Goal: Find contact information: Find contact information

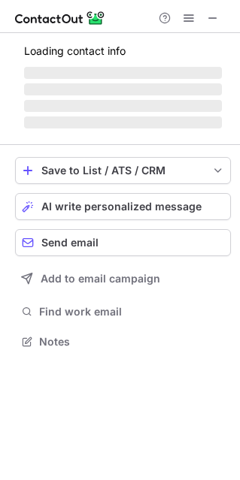
scroll to position [8, 8]
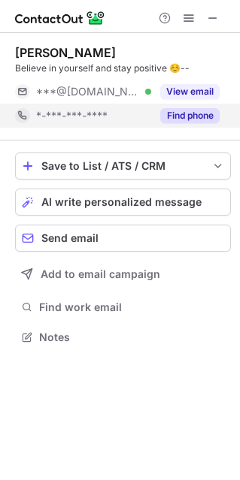
click at [190, 110] on button "Find phone" at bounding box center [189, 115] width 59 height 15
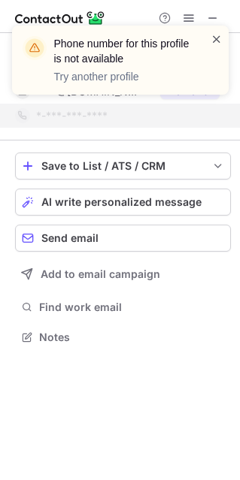
click at [219, 36] on span at bounding box center [216, 39] width 12 height 15
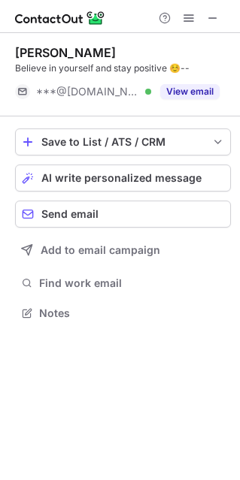
scroll to position [302, 240]
click at [212, 15] on div "Phone number for this profile is not available Try another profile" at bounding box center [120, 66] width 241 height 111
click at [211, 18] on span at bounding box center [213, 18] width 12 height 12
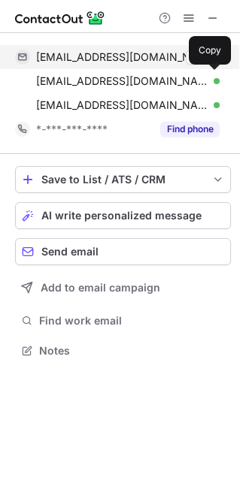
scroll to position [340, 240]
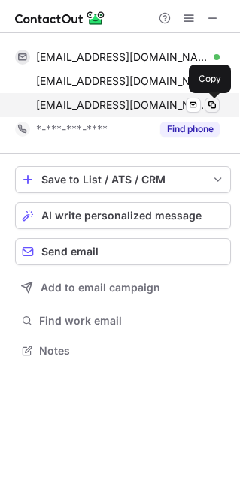
click at [210, 105] on span at bounding box center [212, 105] width 12 height 12
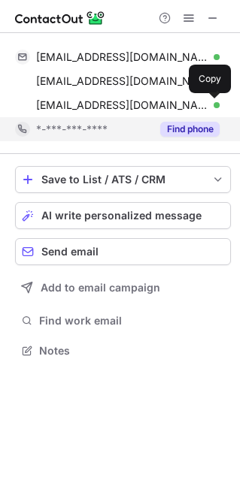
click at [192, 125] on button "Find phone" at bounding box center [189, 129] width 59 height 15
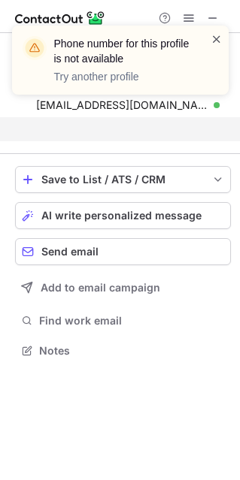
click at [217, 37] on span at bounding box center [216, 39] width 12 height 15
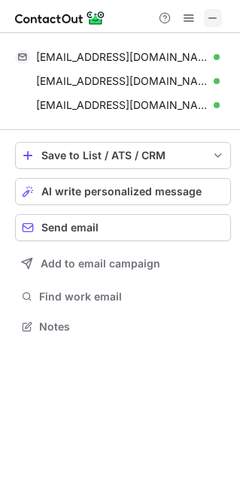
click at [211, 17] on span at bounding box center [213, 18] width 12 height 12
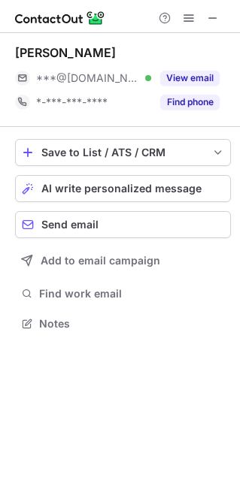
scroll to position [8, 8]
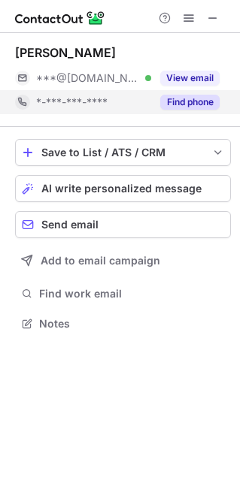
click at [186, 105] on button "Find phone" at bounding box center [189, 102] width 59 height 15
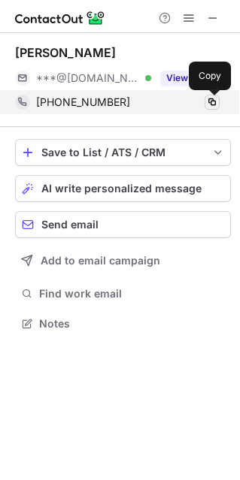
click at [213, 101] on span at bounding box center [212, 102] width 12 height 12
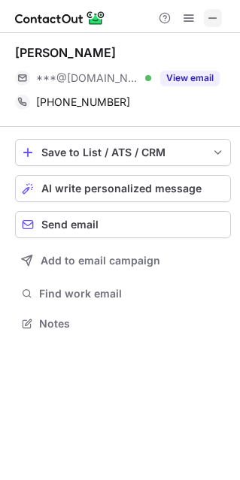
click at [210, 17] on span at bounding box center [213, 18] width 12 height 12
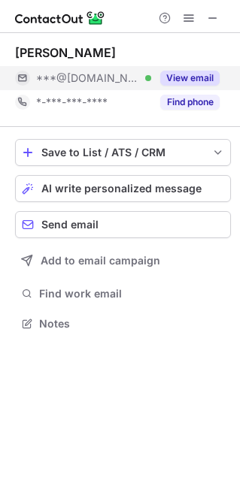
click at [189, 78] on button "View email" at bounding box center [189, 78] width 59 height 15
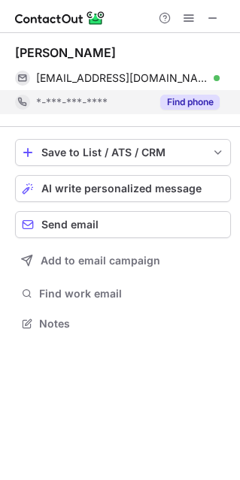
click at [192, 101] on button "Find phone" at bounding box center [189, 102] width 59 height 15
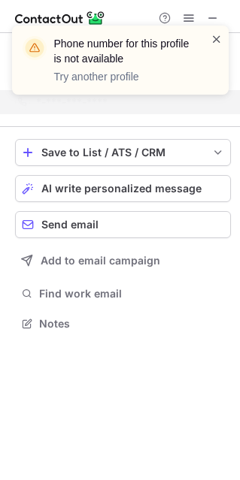
click at [216, 36] on span at bounding box center [216, 39] width 12 height 15
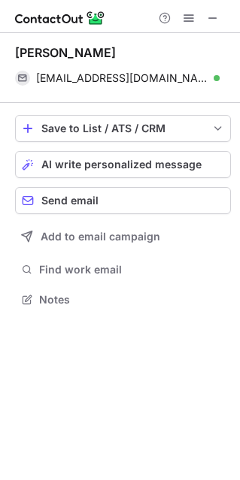
scroll to position [289, 240]
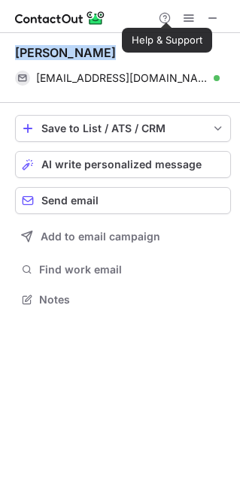
drag, startPoint x: 16, startPoint y: 53, endPoint x: 108, endPoint y: 52, distance: 92.5
click at [108, 52] on div "Govinda Kumar" at bounding box center [123, 52] width 216 height 15
copy div "Govinda Kumar"
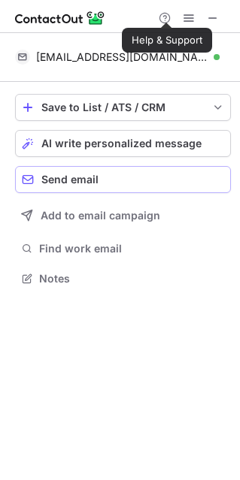
click at [94, 176] on span "Send email" at bounding box center [69, 180] width 57 height 12
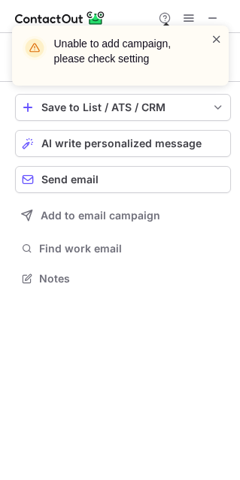
click at [214, 38] on span at bounding box center [216, 39] width 12 height 15
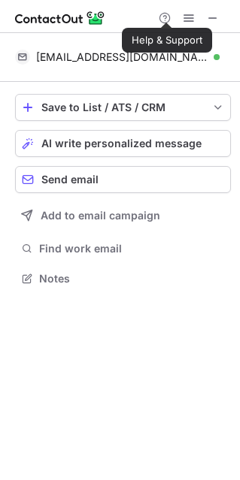
click at [214, 18] on div "Unable to add campaign, please check setting" at bounding box center [120, 26] width 241 height 30
click at [214, 17] on span at bounding box center [213, 18] width 12 height 12
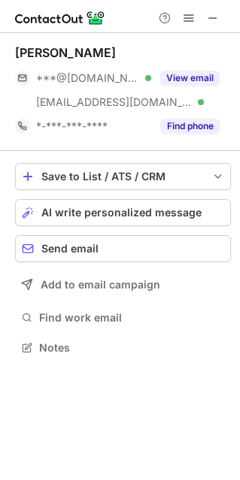
scroll to position [337, 240]
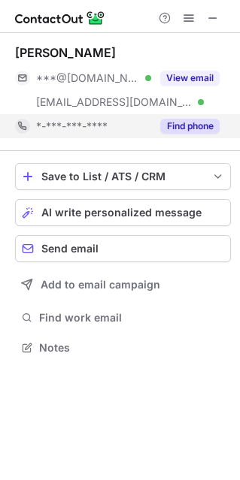
click at [194, 125] on button "Find phone" at bounding box center [189, 126] width 59 height 15
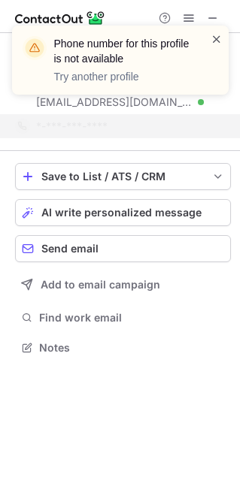
click at [214, 35] on span at bounding box center [216, 39] width 12 height 15
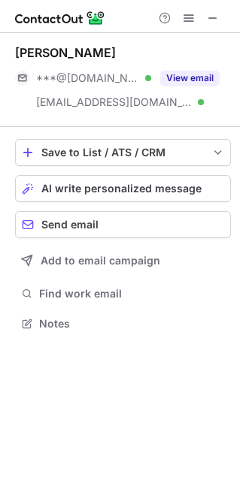
scroll to position [313, 240]
click at [213, 20] on span at bounding box center [213, 18] width 12 height 12
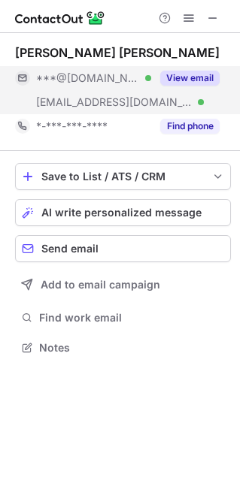
scroll to position [337, 240]
click at [193, 80] on button "View email" at bounding box center [189, 78] width 59 height 15
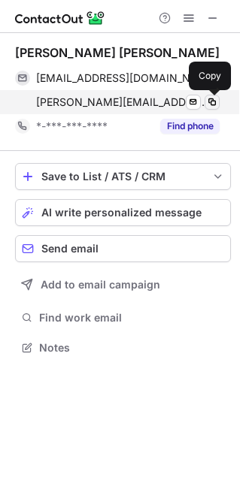
click at [211, 102] on span at bounding box center [212, 102] width 12 height 12
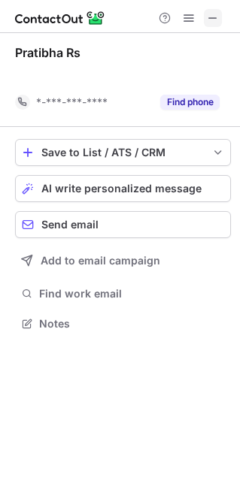
scroll to position [289, 240]
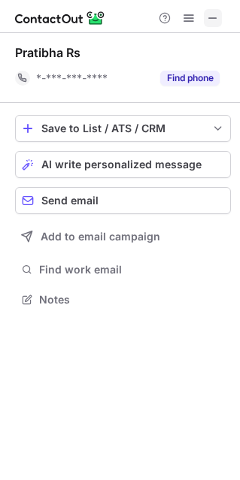
click at [211, 18] on span at bounding box center [213, 18] width 12 height 12
